Goal: Contribute content

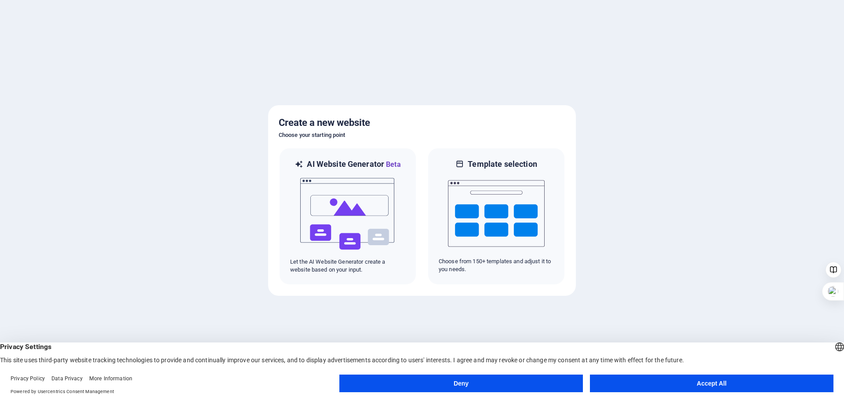
click at [632, 385] on button "Accept All" at bounding box center [712, 383] width 244 height 18
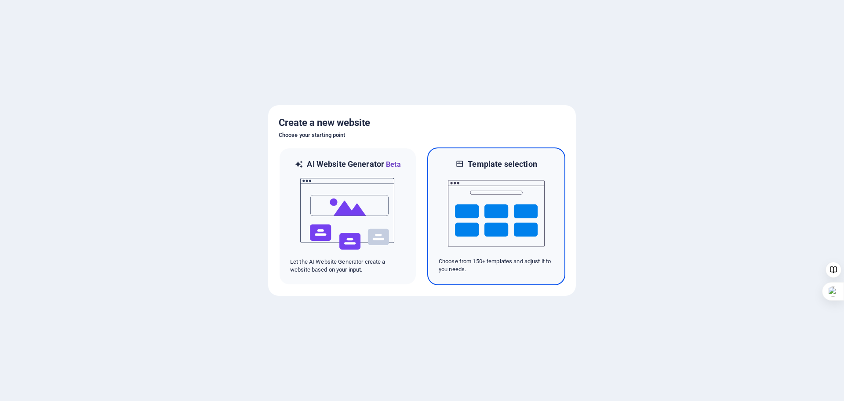
click at [513, 245] on img at bounding box center [496, 213] width 97 height 88
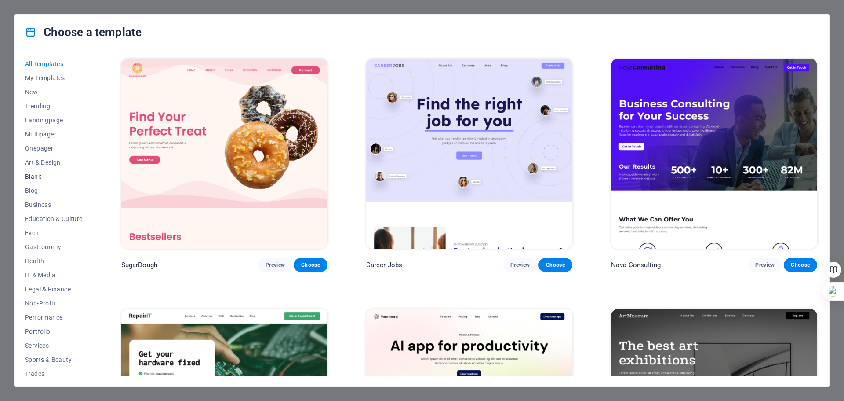
click at [48, 175] on span "Blank" at bounding box center [54, 176] width 58 height 7
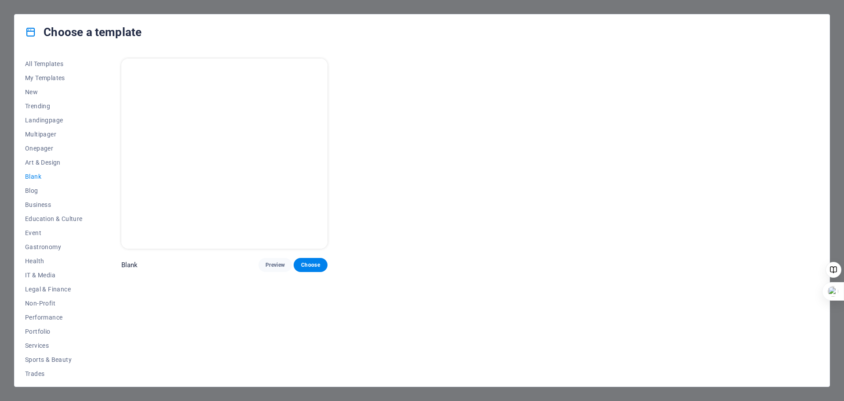
click at [34, 174] on span "Blank" at bounding box center [54, 176] width 58 height 7
click at [52, 122] on span "Landingpage" at bounding box center [54, 120] width 58 height 7
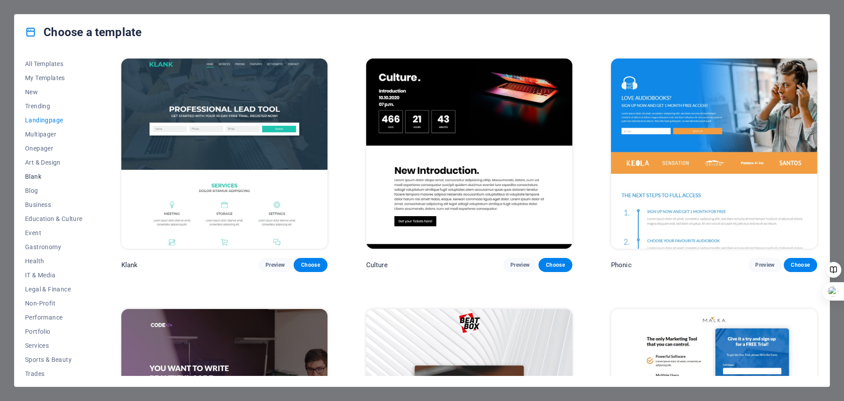
click at [41, 178] on span "Blank" at bounding box center [54, 176] width 58 height 7
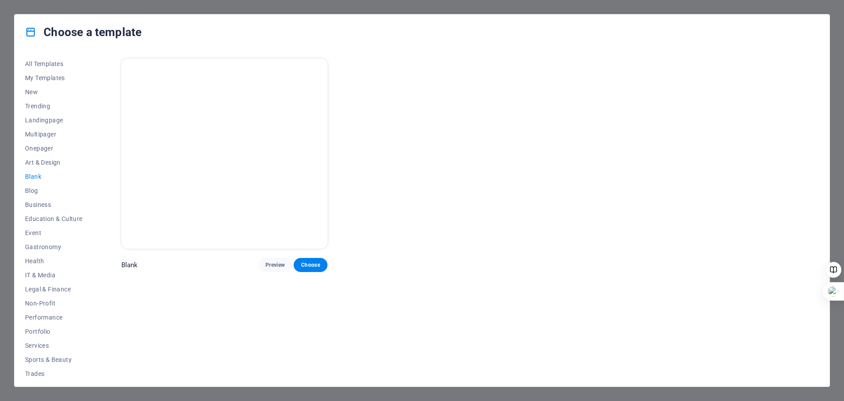
click at [95, 354] on div "All Templates My Templates New Trending Landingpage Multipager Onepager Art & D…" at bounding box center [422, 218] width 815 height 336
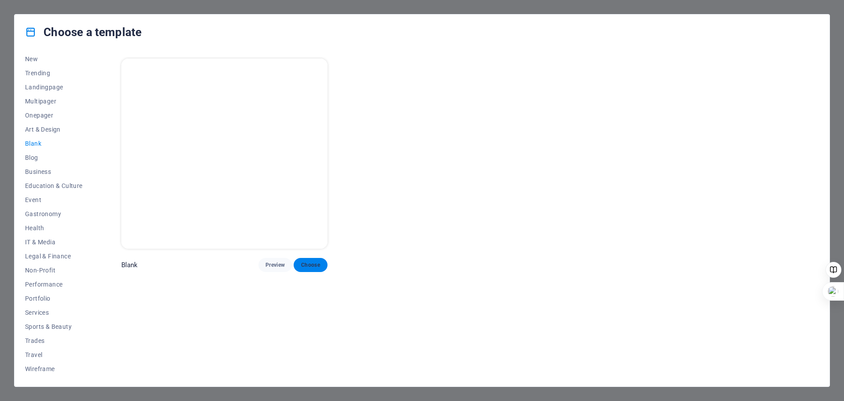
click at [310, 266] on span "Choose" at bounding box center [310, 264] width 19 height 7
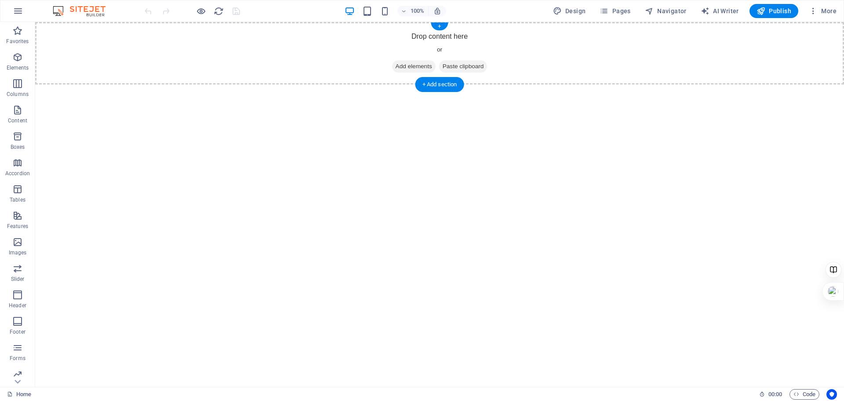
click at [464, 35] on div "Drop content here or Add elements Paste clipboard" at bounding box center [439, 53] width 809 height 62
click at [462, 32] on div "Drop content here or Add elements Paste clipboard" at bounding box center [439, 53] width 809 height 62
drag, startPoint x: 462, startPoint y: 32, endPoint x: 492, endPoint y: 86, distance: 62.2
click at [492, 84] on html "Skip to main content Drop content here or Add elements Paste clipboard" at bounding box center [439, 53] width 809 height 62
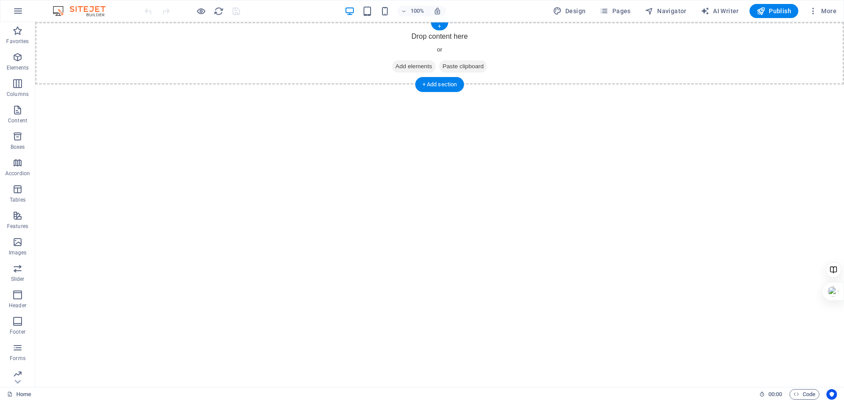
click at [452, 33] on div "Drop content here or Add elements Paste clipboard" at bounding box center [439, 53] width 809 height 62
drag, startPoint x: 452, startPoint y: 33, endPoint x: 440, endPoint y: 49, distance: 20.1
click at [440, 49] on div "Drop content here or Add elements Paste clipboard" at bounding box center [439, 53] width 809 height 62
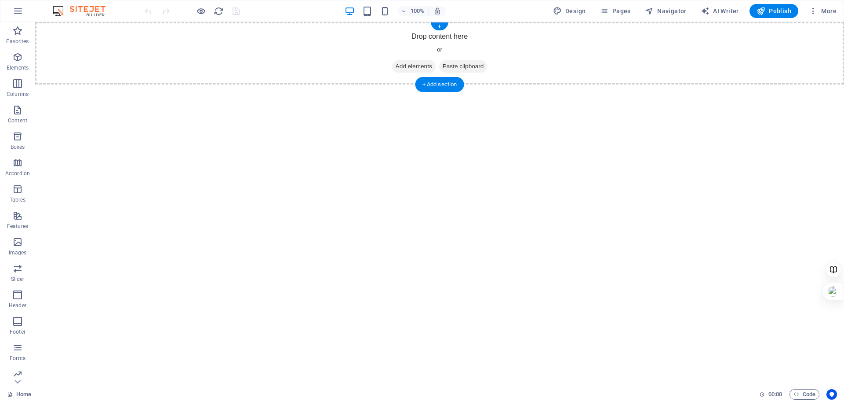
click at [440, 49] on div "Drop content here or Add elements Paste clipboard" at bounding box center [439, 53] width 809 height 62
drag, startPoint x: 440, startPoint y: 49, endPoint x: 479, endPoint y: 43, distance: 39.6
click at [479, 43] on div "Drop content here or Add elements Paste clipboard" at bounding box center [439, 53] width 809 height 62
click at [441, 24] on div "+" at bounding box center [439, 26] width 17 height 8
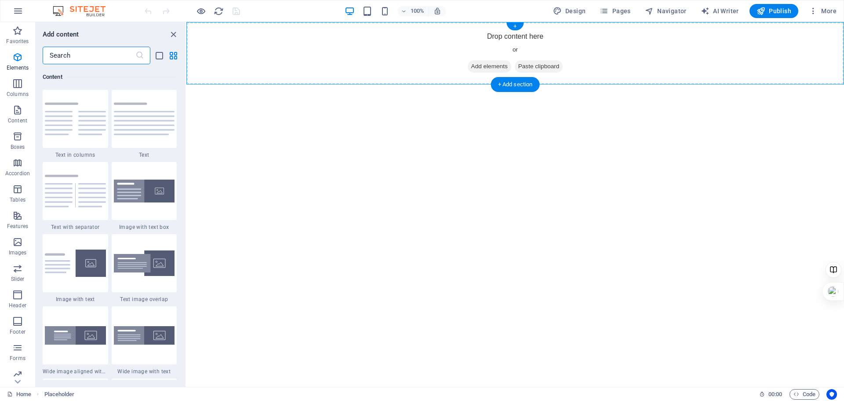
scroll to position [1539, 0]
click at [137, 136] on div at bounding box center [145, 118] width 66 height 58
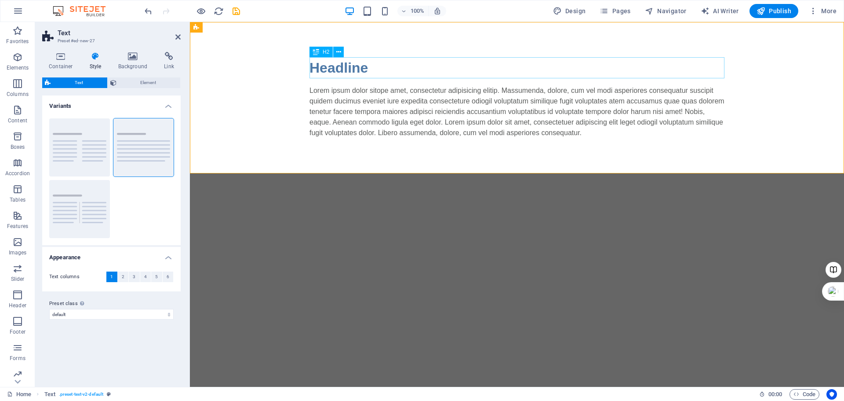
click at [366, 68] on div "Headline" at bounding box center [517, 67] width 415 height 21
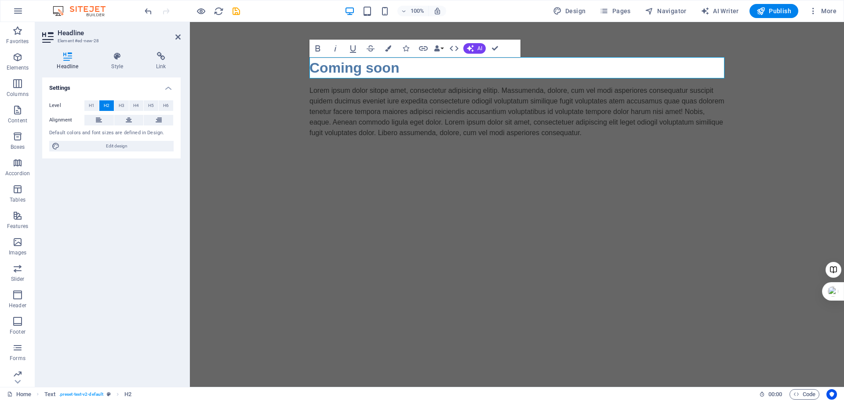
click at [448, 173] on html "Skip to main content Coming soon Lorem ipsum dolor sitope amet, consectetur adi…" at bounding box center [517, 97] width 654 height 151
click at [780, 9] on span "Publish" at bounding box center [774, 11] width 35 height 9
